Goal: Task Accomplishment & Management: Complete application form

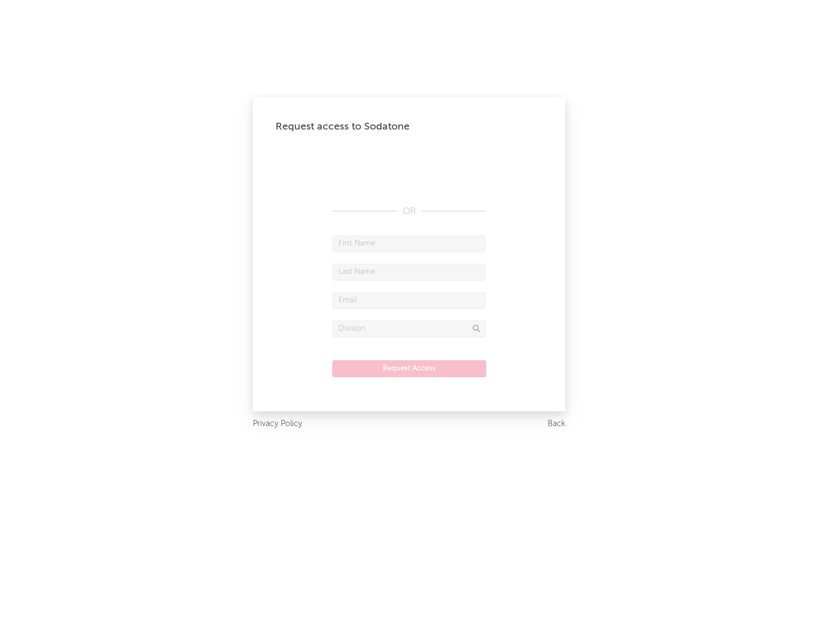
click at [409, 243] on input "text" at bounding box center [408, 243] width 153 height 17
type input "[PERSON_NAME]"
click at [409, 272] on input "text" at bounding box center [408, 272] width 153 height 17
type input "[PERSON_NAME]"
click at [409, 300] on input "text" at bounding box center [408, 300] width 153 height 17
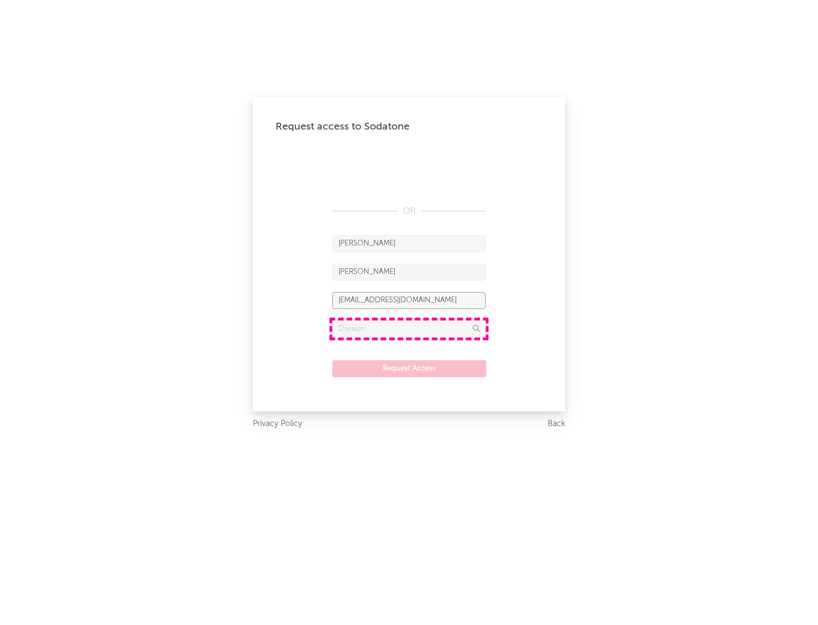
type input "[EMAIL_ADDRESS][DOMAIN_NAME]"
click at [409, 328] on input "text" at bounding box center [408, 328] width 153 height 17
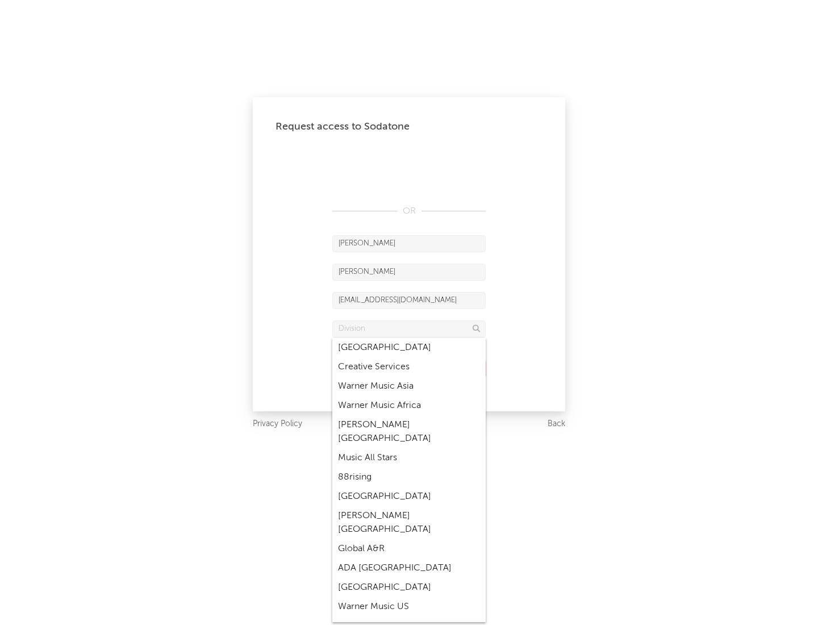
click at [409, 448] on div "Music All Stars" at bounding box center [408, 457] width 153 height 19
type input "Music All Stars"
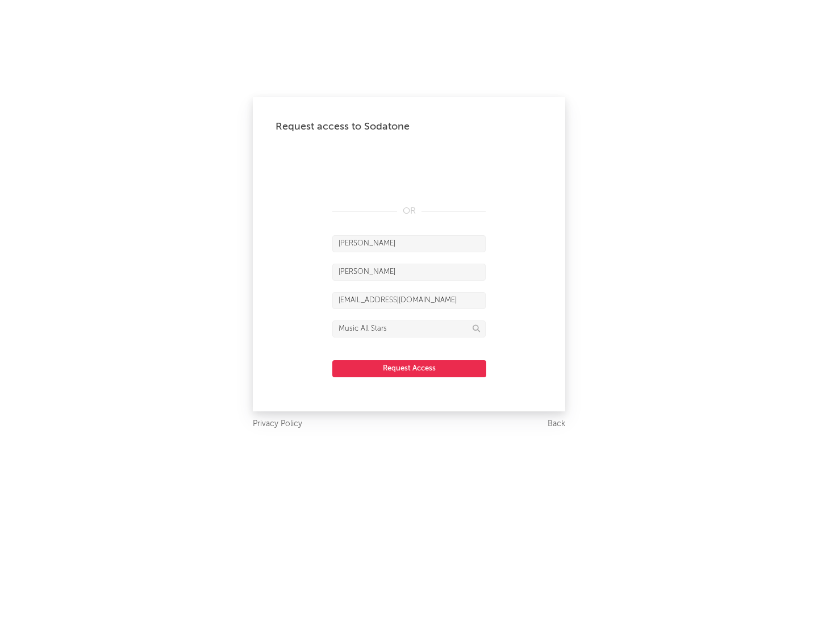
click at [409, 368] on button "Request Access" at bounding box center [409, 368] width 154 height 17
